Goal: Communication & Community: Participate in discussion

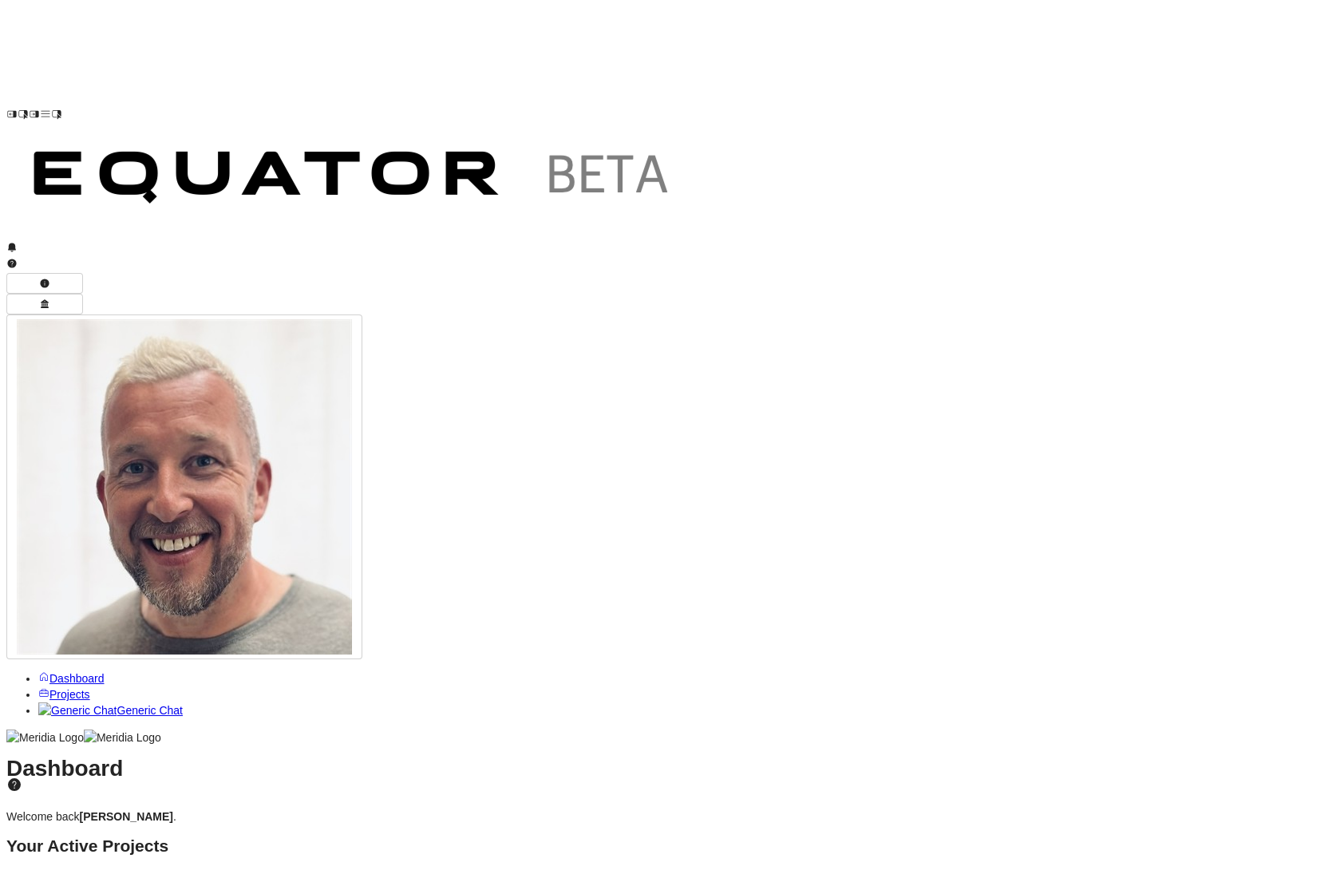
click at [90, 688] on span "Projects" at bounding box center [69, 694] width 41 height 13
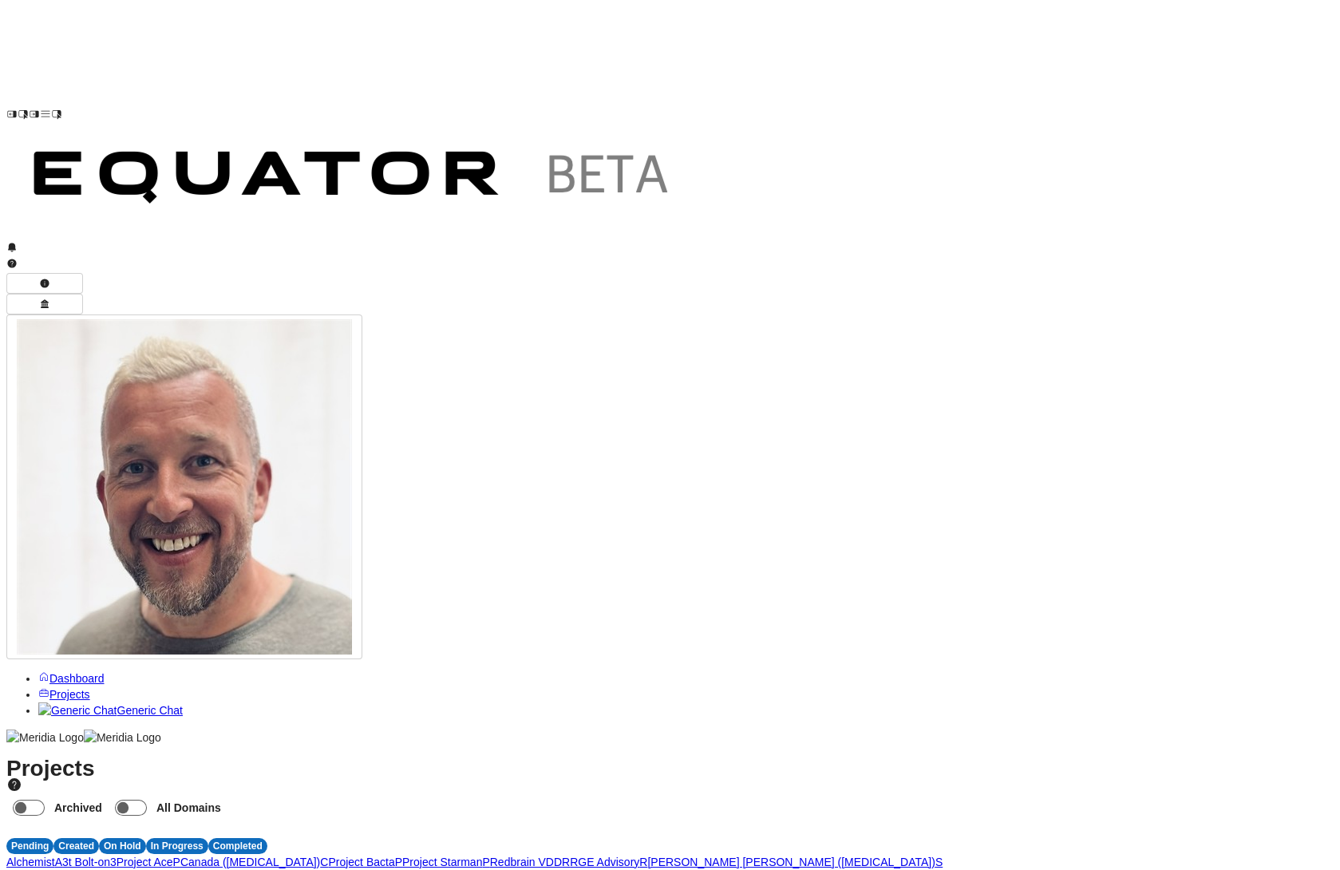
click at [62, 855] on span "A" at bounding box center [58, 861] width 7 height 13
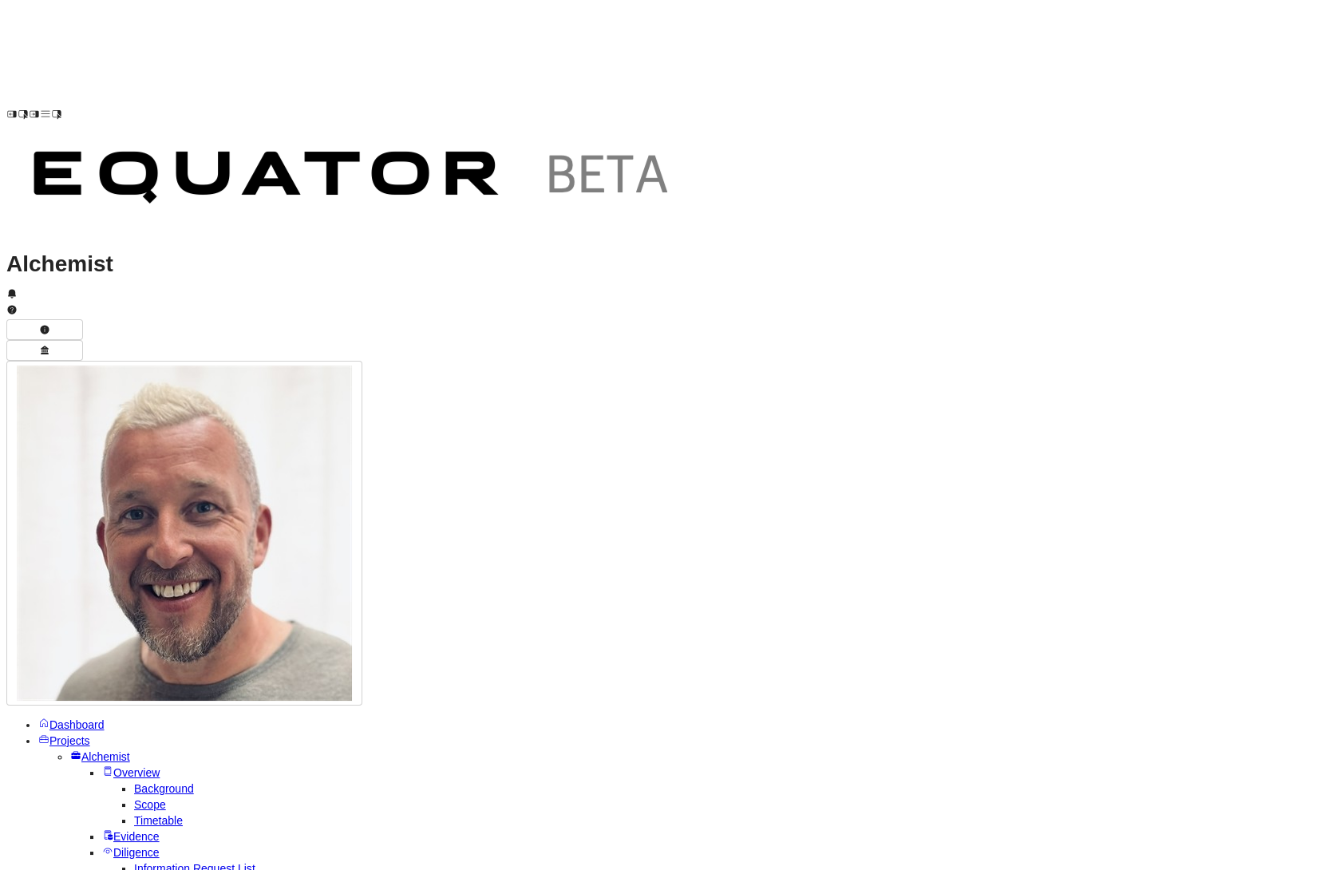
click at [1304, 825] on span "Temp Prompt Document + 0" at bounding box center [1271, 821] width 152 height 16
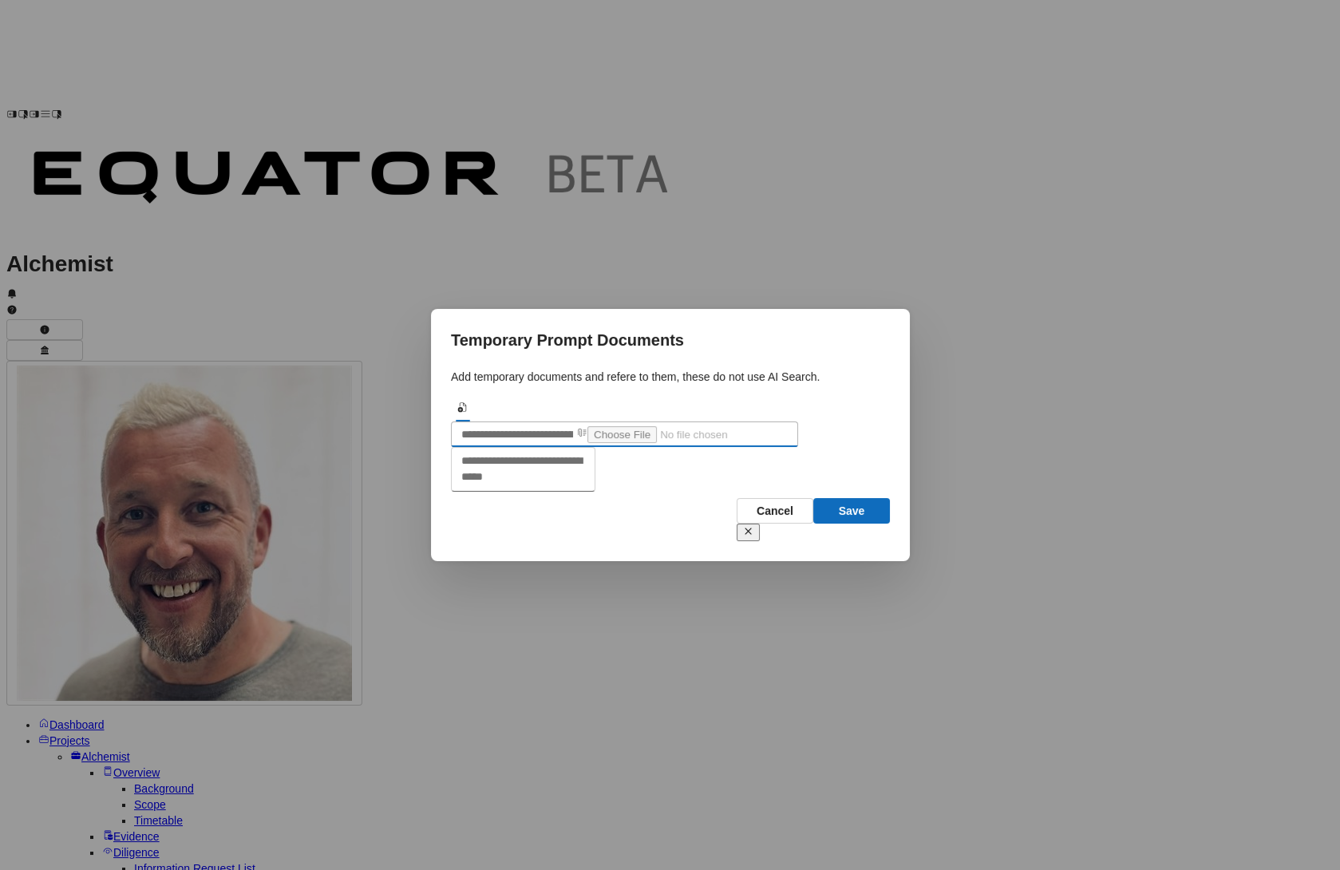
click at [789, 425] on input "file" at bounding box center [688, 433] width 202 height 17
type input "**********"
type input "*********"
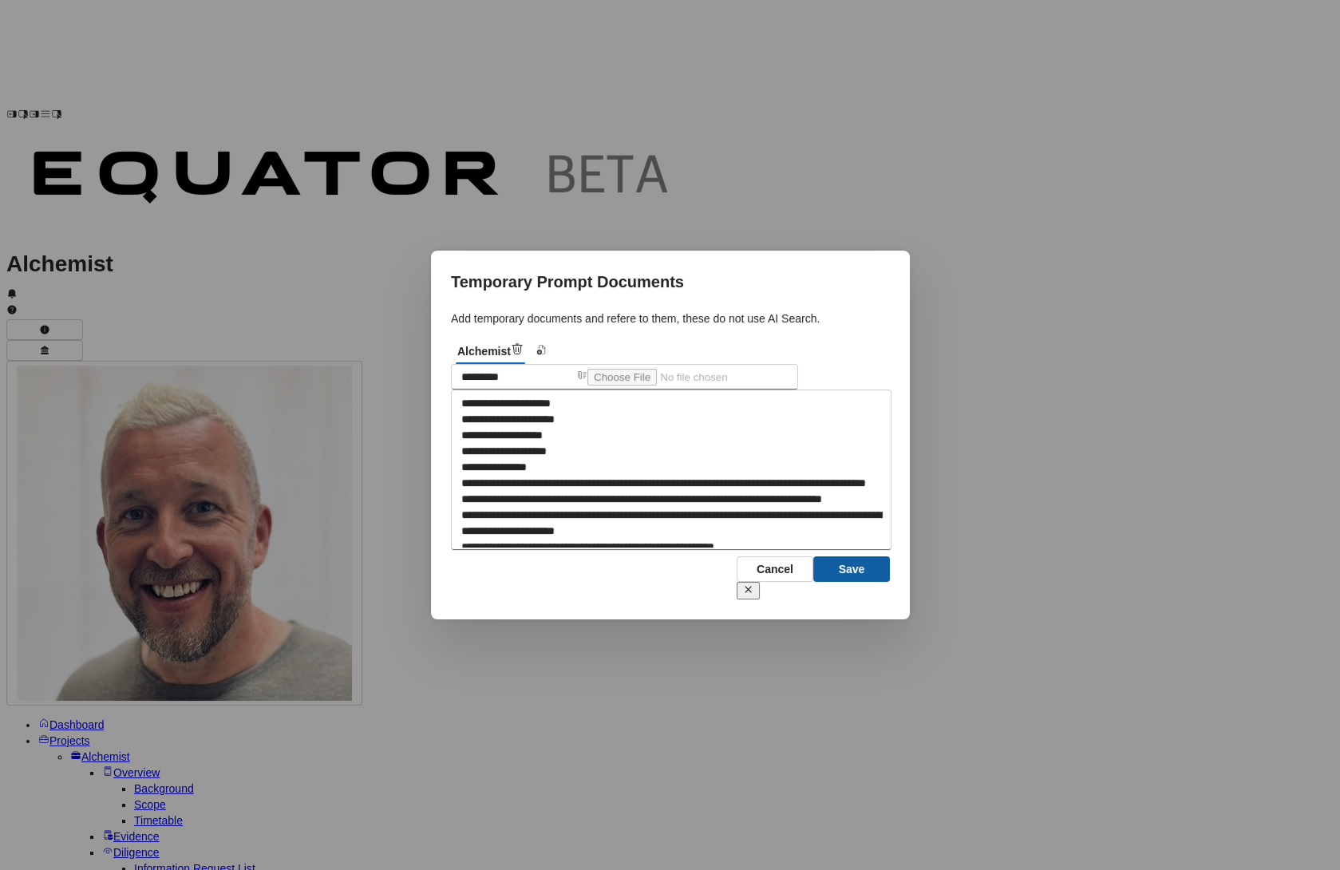
click at [844, 582] on button "Save" at bounding box center [851, 569] width 77 height 26
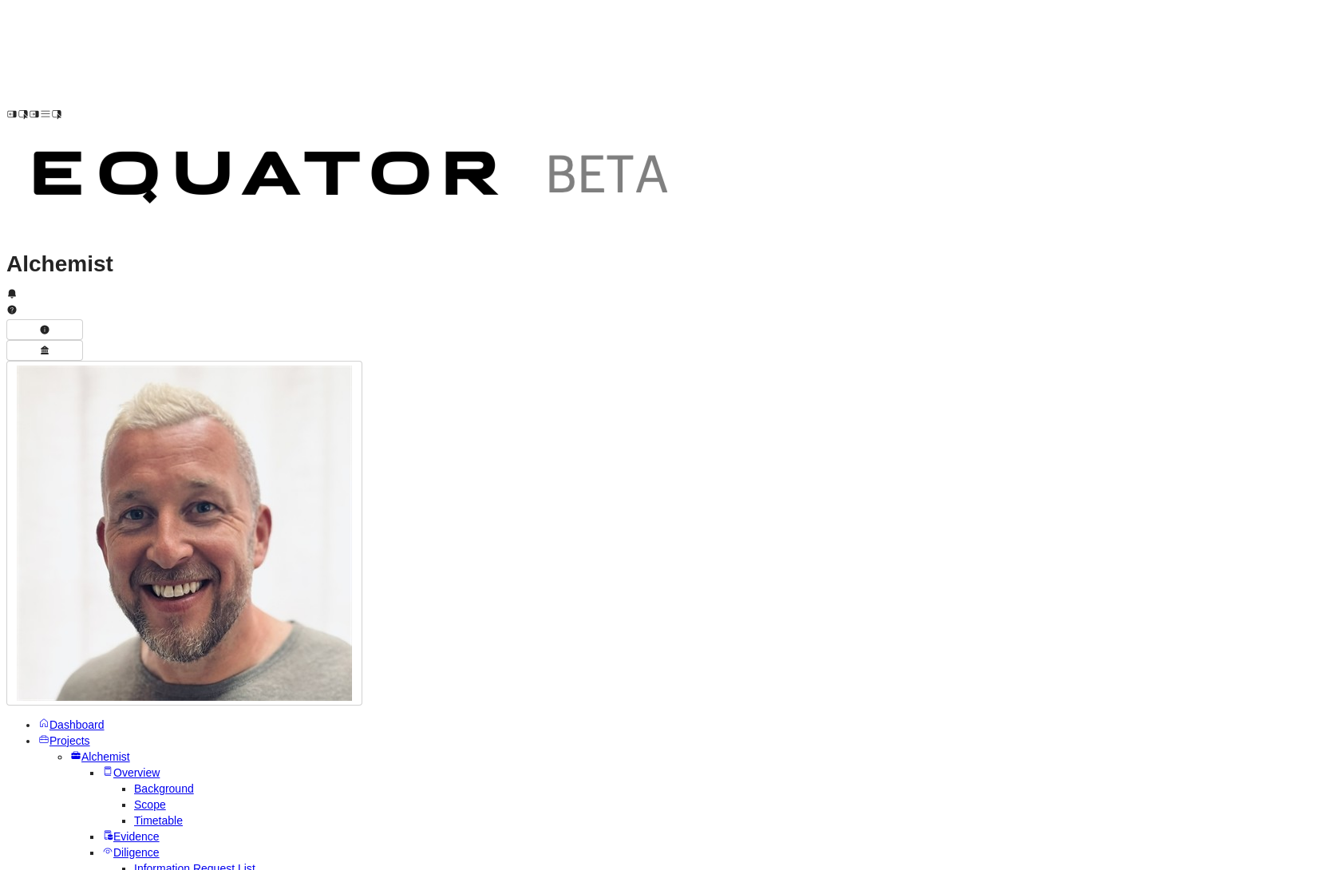
type textarea "**********"
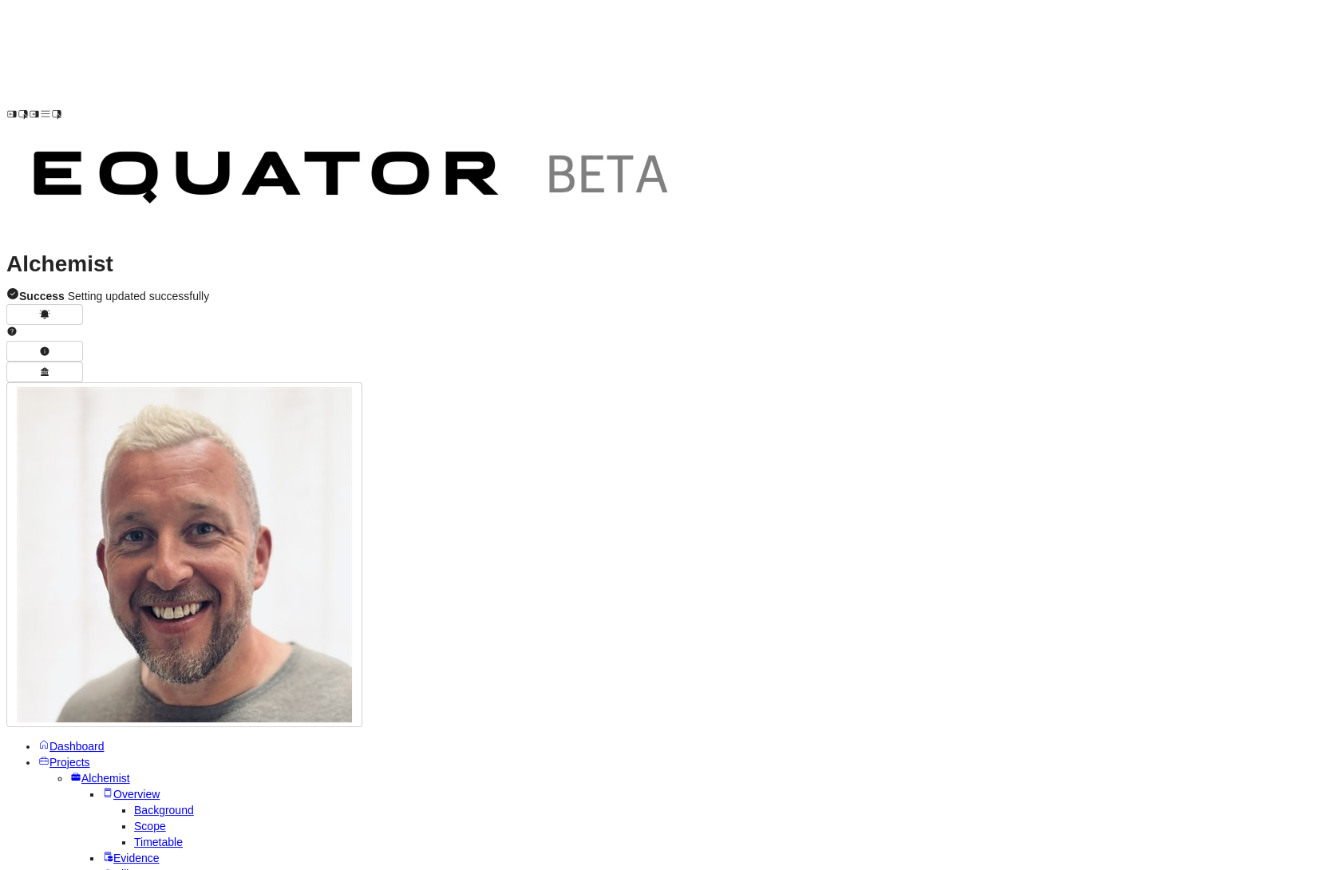
type textarea "**********"
drag, startPoint x: 352, startPoint y: 274, endPoint x: 745, endPoint y: 274, distance: 393.3
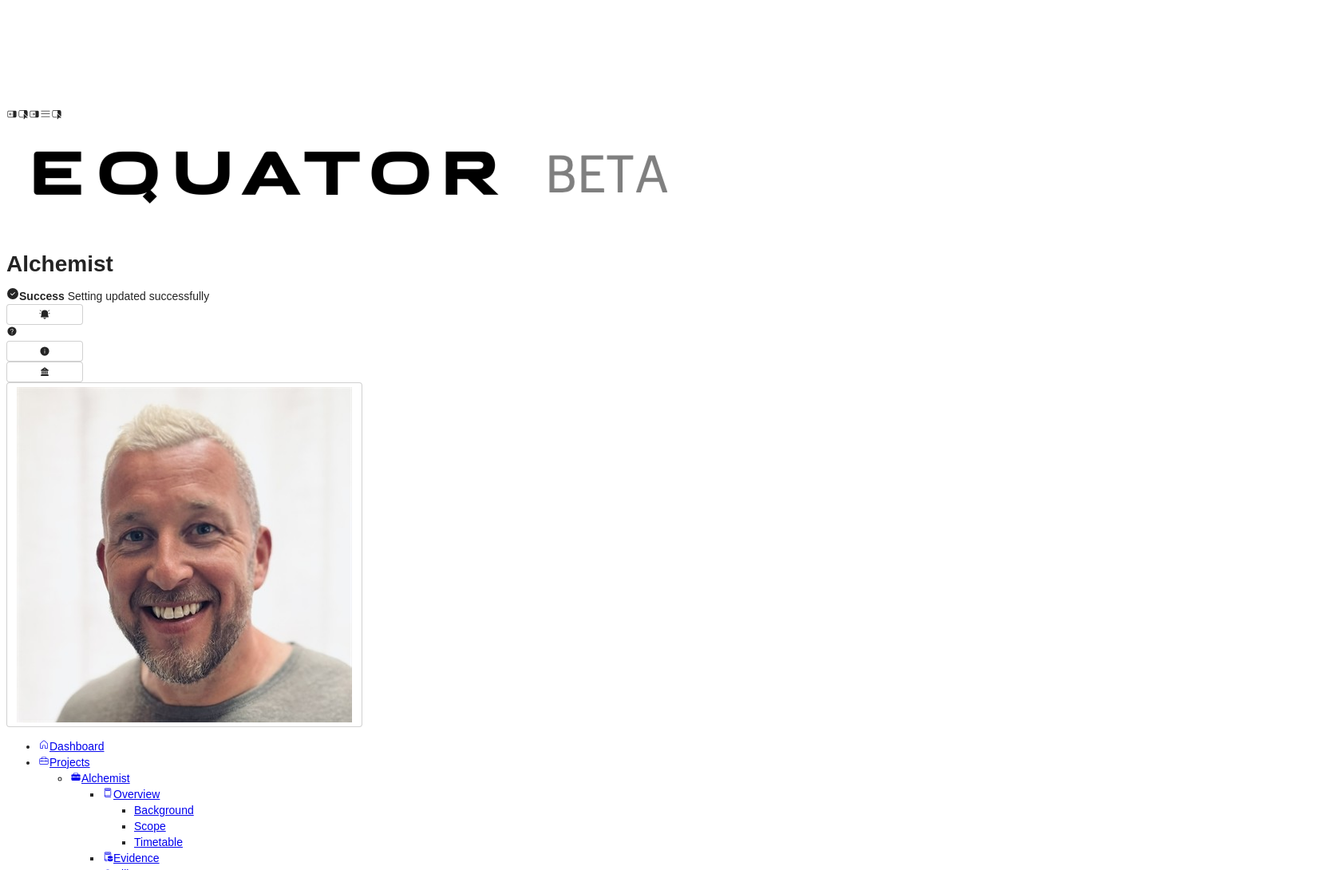
drag, startPoint x: 756, startPoint y: 278, endPoint x: 355, endPoint y: 284, distance: 400.6
copy h3 "Current State Assessment: Six Dimensions of Digital Maturity"
drag, startPoint x: 353, startPoint y: 312, endPoint x: 725, endPoint y: 318, distance: 371.8
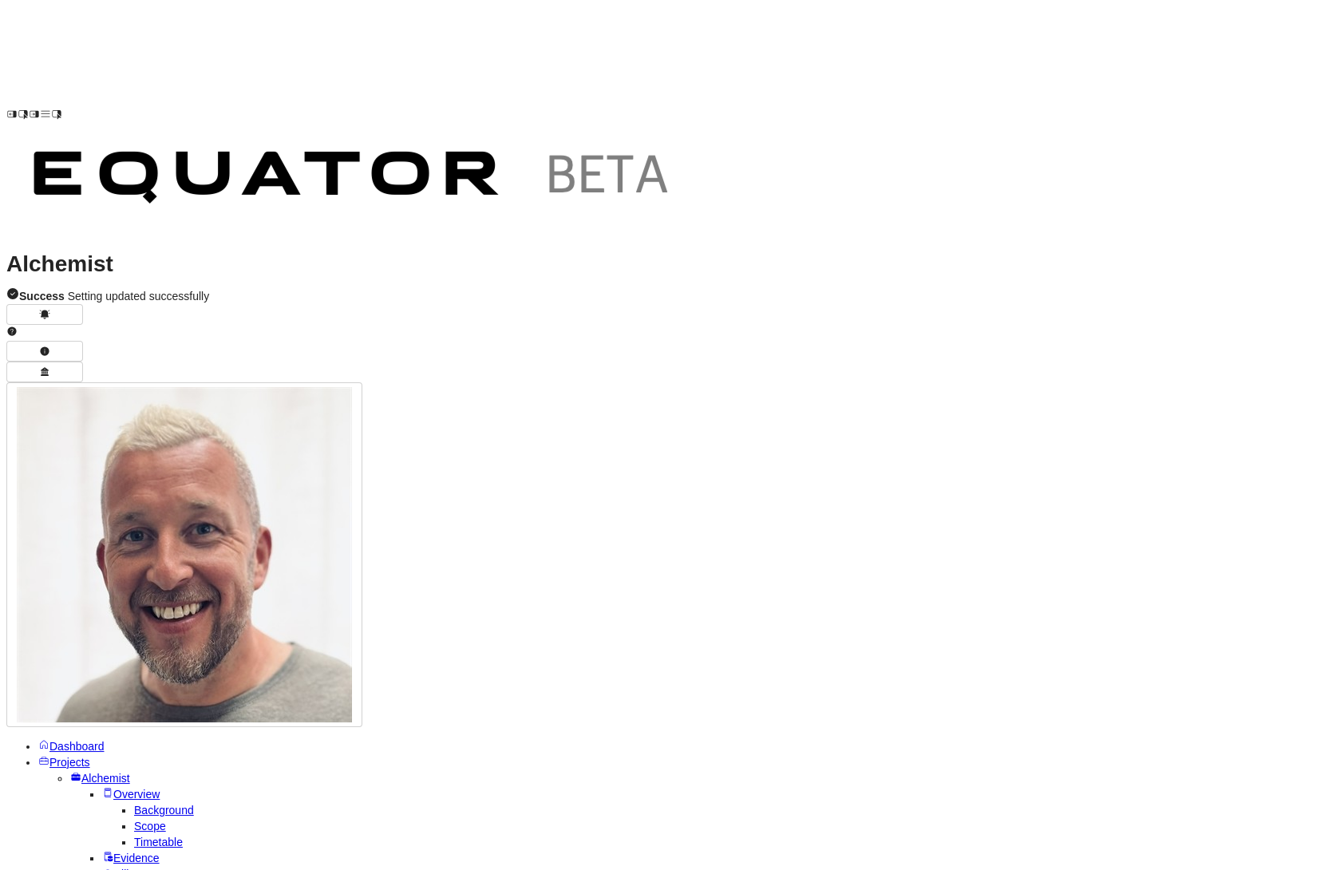
copy p "Over the following pages, we present our assessment of Alchemist Group's curren…"
drag, startPoint x: 350, startPoint y: 360, endPoint x: 700, endPoint y: 492, distance: 374.4
copy div "Each dimension has been evaluated through management interviews, documentation …"
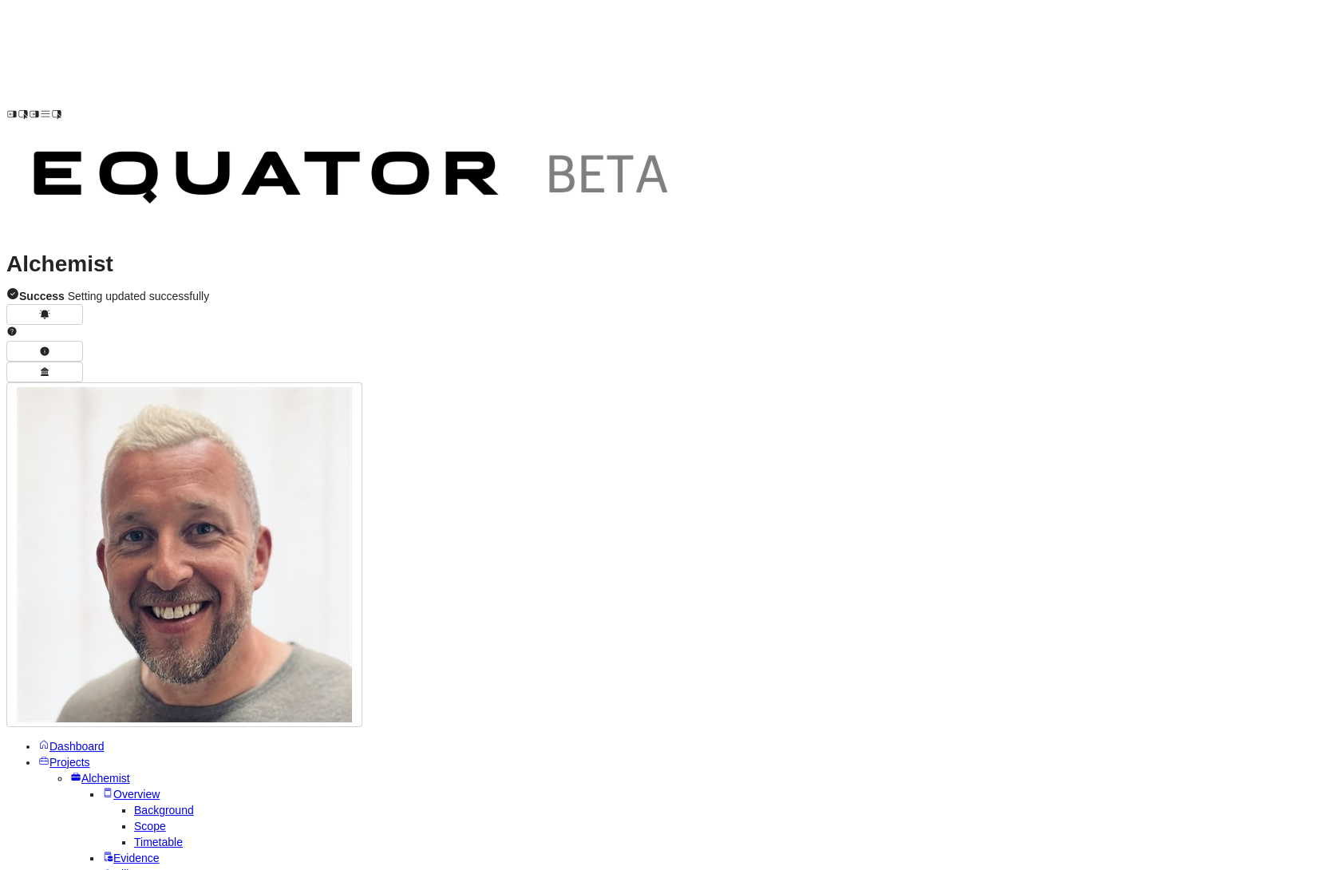
scroll to position [-943, 0]
drag, startPoint x: 488, startPoint y: 310, endPoint x: 764, endPoint y: 306, distance: 276.1
copy h3 "Building an Institutional-Grade Platform"
drag, startPoint x: 356, startPoint y: 345, endPoint x: 526, endPoint y: 523, distance: 246.6
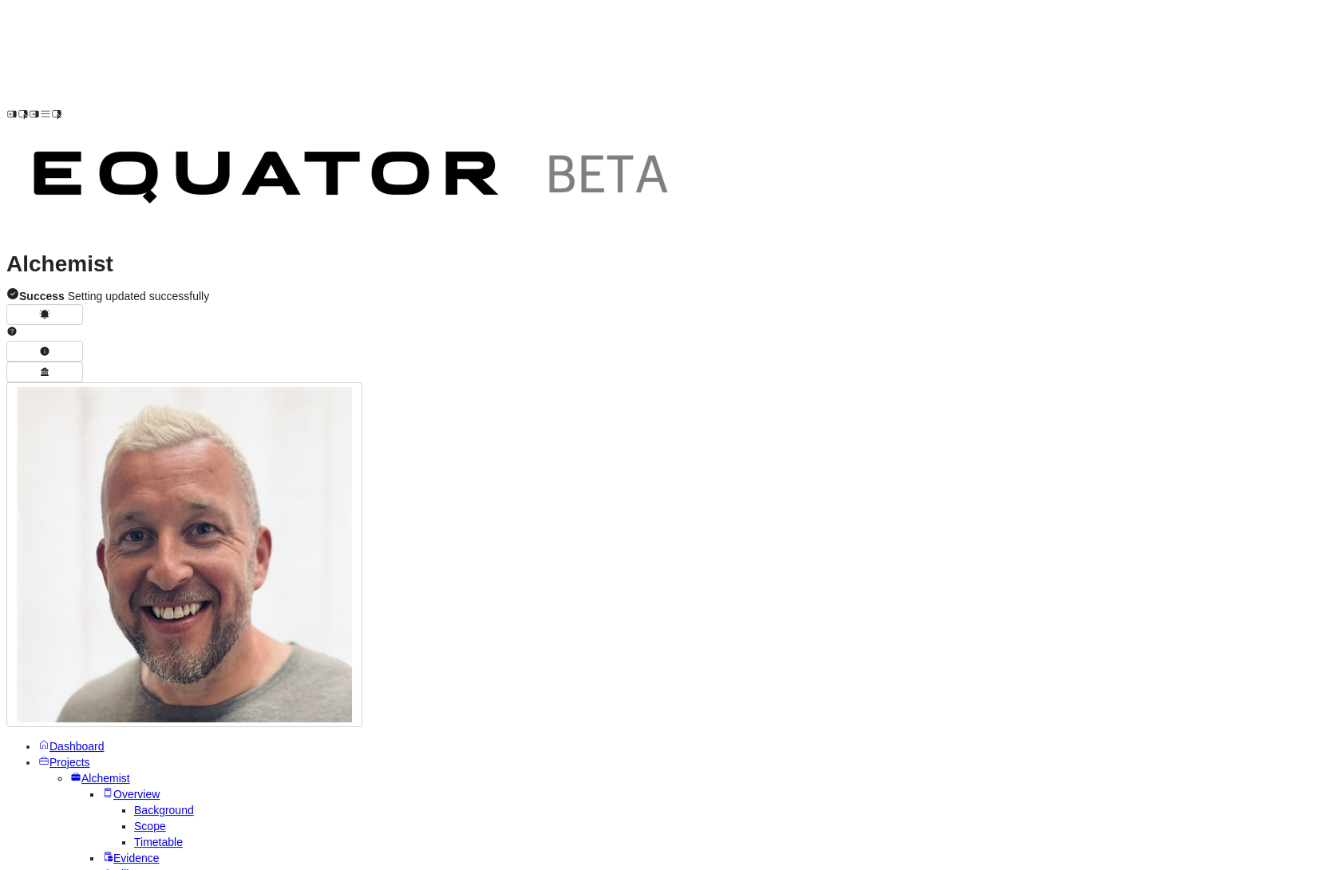
drag, startPoint x: 437, startPoint y: 530, endPoint x: 343, endPoint y: 330, distance: 220.6
copy div "The following framework presents our maturity model for technology-enabled busi…"
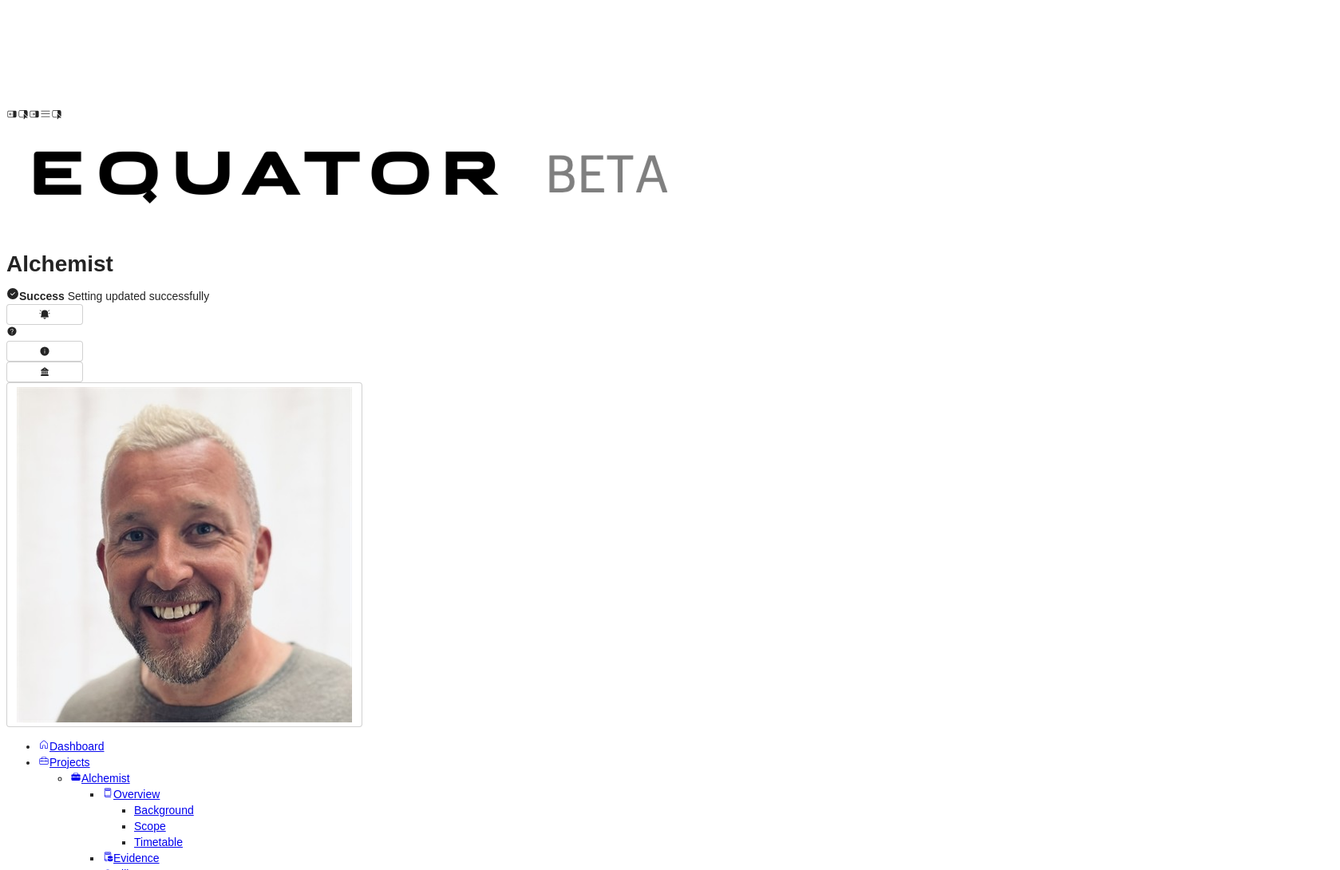
drag, startPoint x: 472, startPoint y: 483, endPoint x: 617, endPoint y: 478, distance: 144.5
copy h3 "From Fragility to Scale"
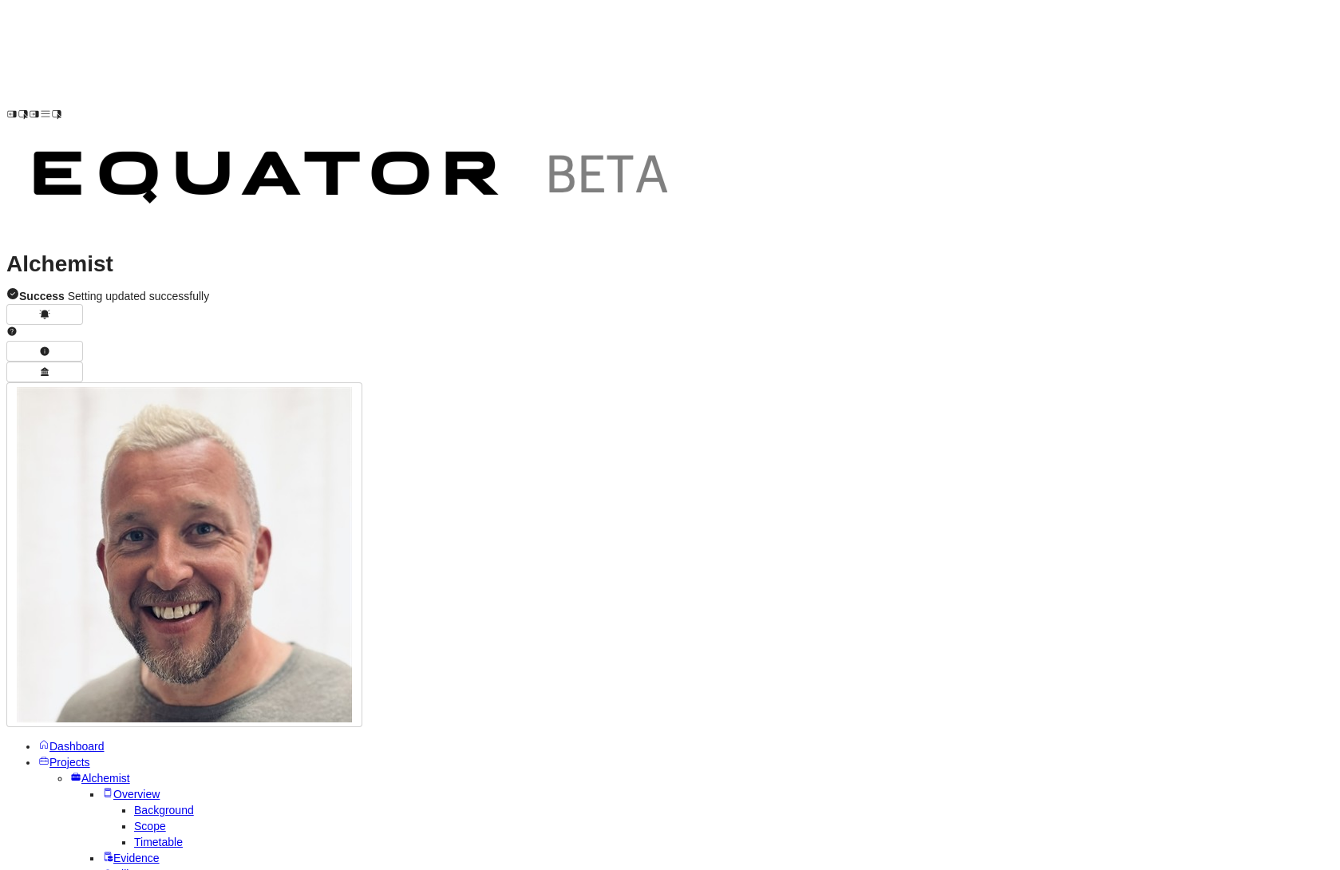
drag, startPoint x: 351, startPoint y: 397, endPoint x: 765, endPoint y: 574, distance: 450.0
copy div "The following analysis systematically identifies the gaps between current and t…"
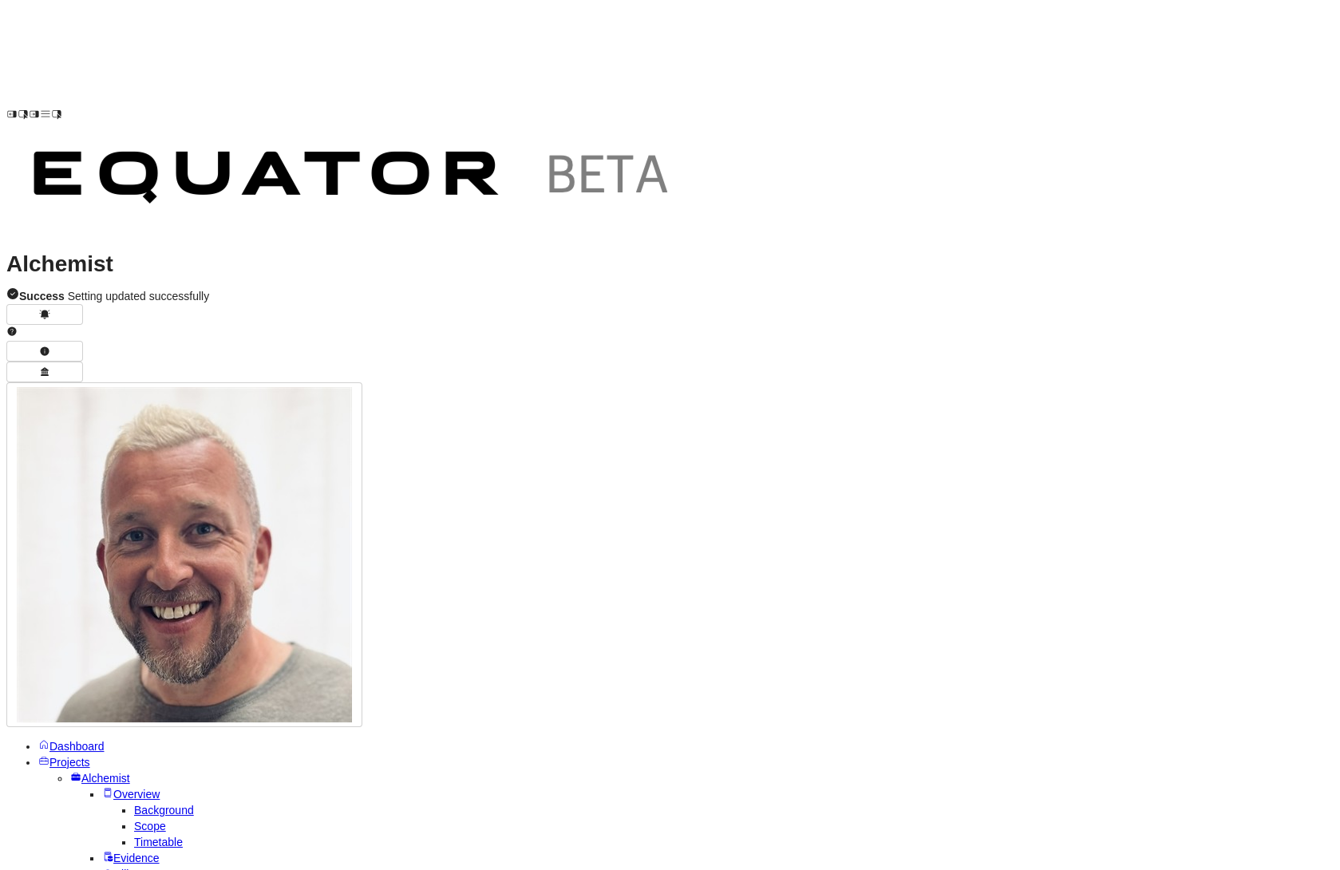
drag, startPoint x: 532, startPoint y: 251, endPoint x: 767, endPoint y: 253, distance: 235.4
copy h3 "A Phased Journey to Exit Readiness"
drag, startPoint x: 353, startPoint y: 282, endPoint x: 414, endPoint y: 306, distance: 66.2
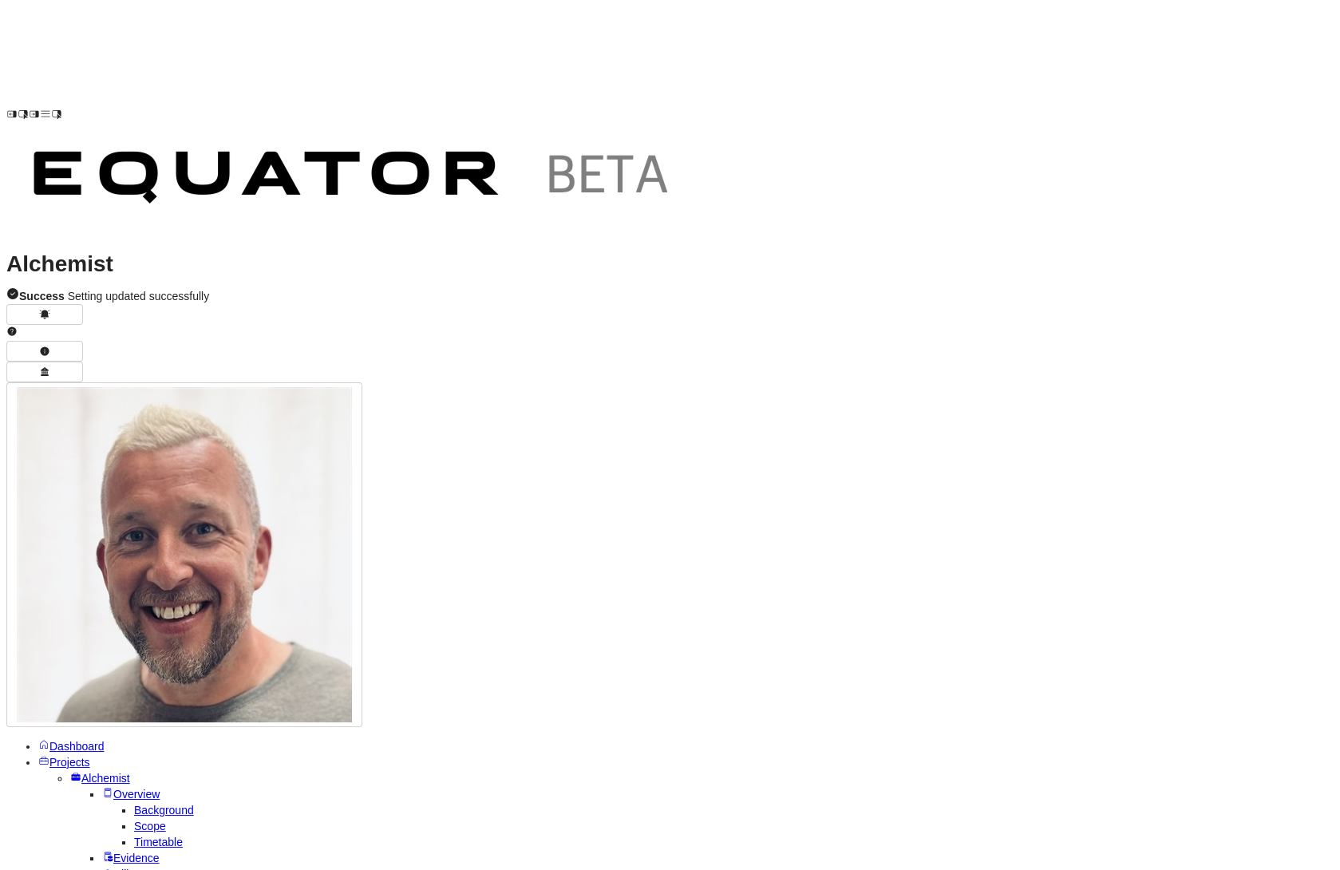
copy p "The transformation journey ahead requires careful sequencing to maintain busine…"
drag, startPoint x: 353, startPoint y: 329, endPoint x: 474, endPoint y: 495, distance: 206.2
drag, startPoint x: 563, startPoint y: 339, endPoint x: 822, endPoint y: 337, distance: 258.5
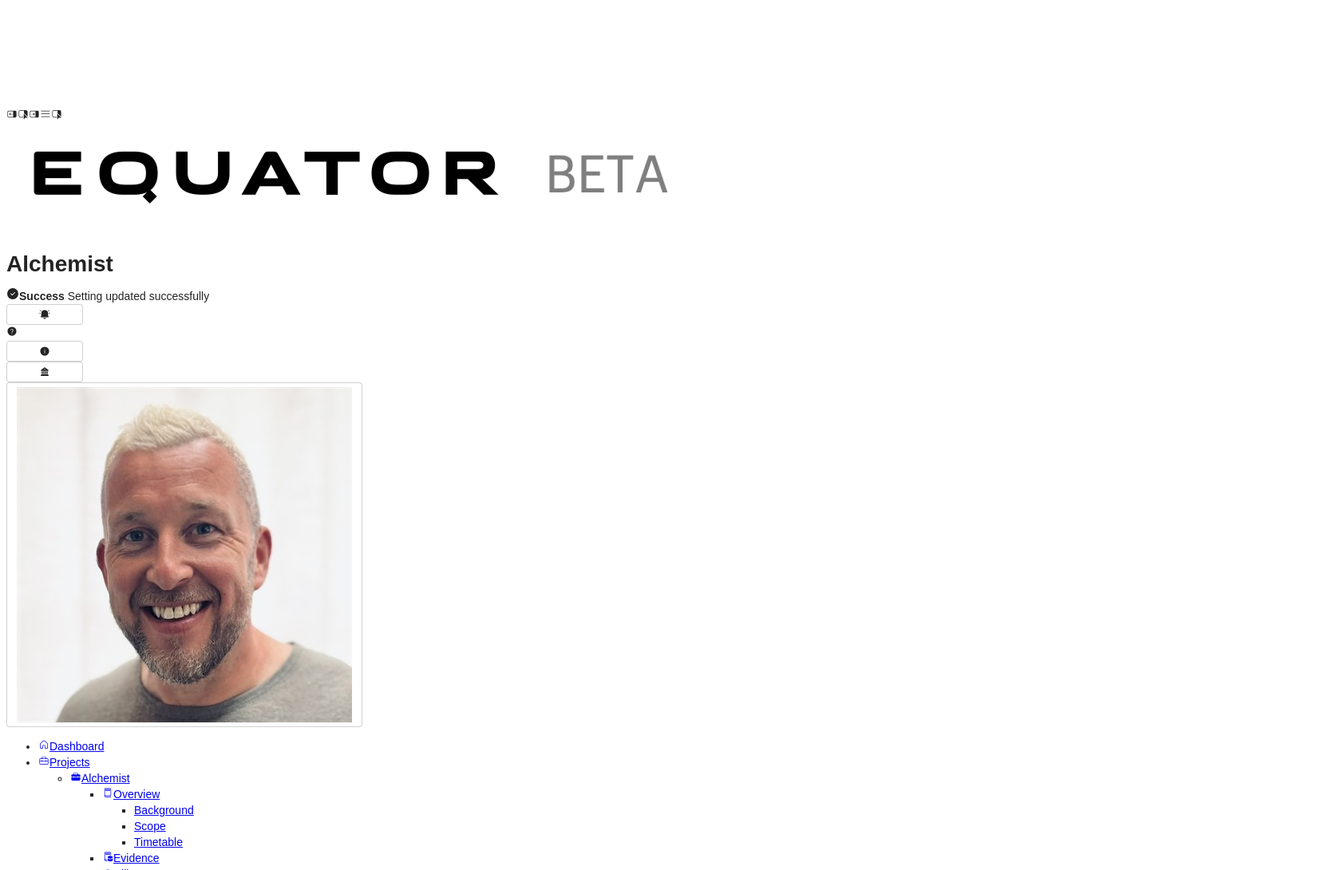
drag, startPoint x: 352, startPoint y: 369, endPoint x: 523, endPoint y: 554, distance: 252.4
